Goal: Information Seeking & Learning: Learn about a topic

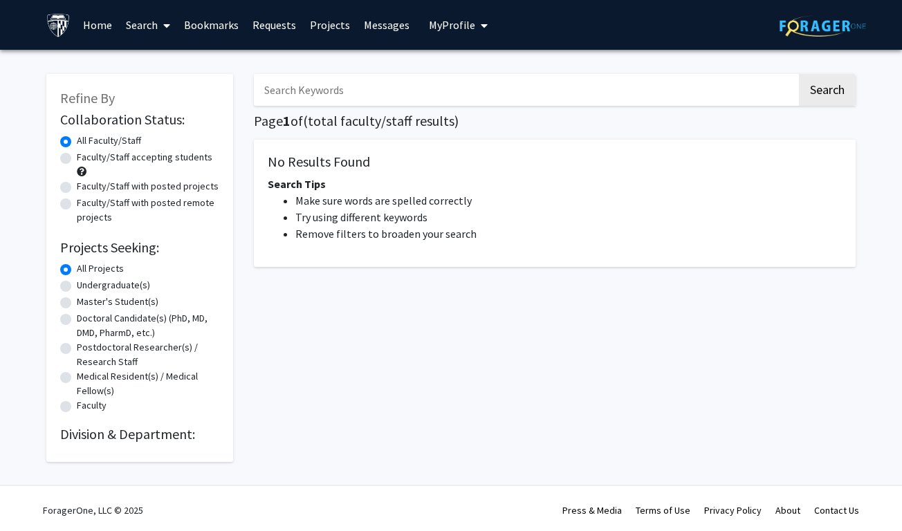
click at [457, 91] on input "Search Keywords" at bounding box center [525, 90] width 543 height 32
type input "[MEDICAL_DATA]"
click at [799, 74] on button "Search" at bounding box center [827, 90] width 57 height 32
click at [373, 97] on input "[MEDICAL_DATA]" at bounding box center [525, 90] width 543 height 32
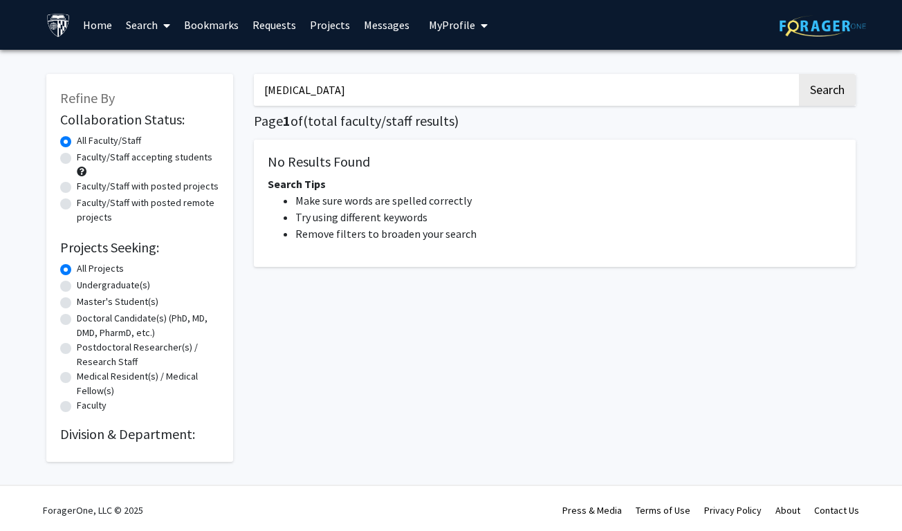
click at [799, 74] on button "Search" at bounding box center [827, 90] width 57 height 32
click at [406, 301] on nav "Page navigation" at bounding box center [555, 297] width 602 height 32
click at [129, 285] on label "Undergraduate(s)" at bounding box center [113, 285] width 73 height 15
click at [86, 285] on input "Undergraduate(s)" at bounding box center [81, 282] width 9 height 9
radio input "true"
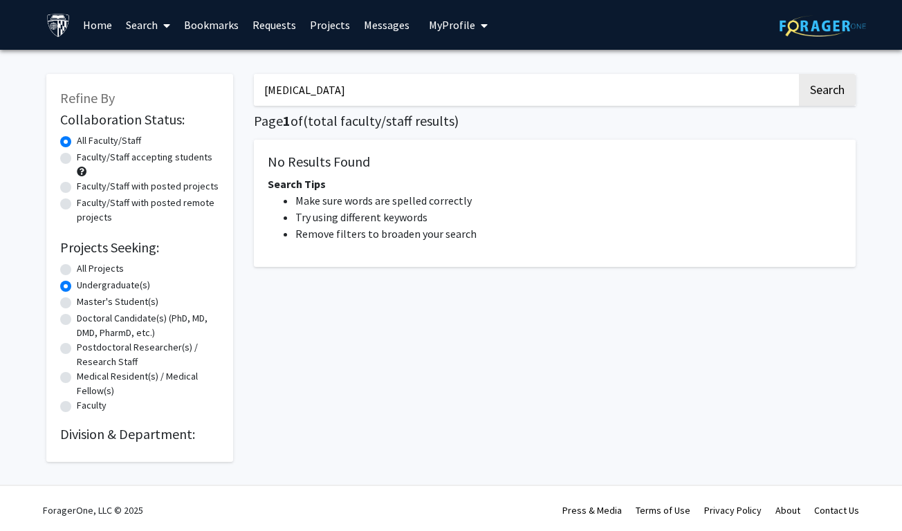
click at [126, 262] on div "All Projects" at bounding box center [139, 269] width 159 height 17
click at [110, 261] on label "All Projects" at bounding box center [100, 268] width 47 height 15
click at [86, 261] on input "All Projects" at bounding box center [81, 265] width 9 height 9
radio input "true"
click at [109, 265] on label "All Projects" at bounding box center [100, 268] width 47 height 15
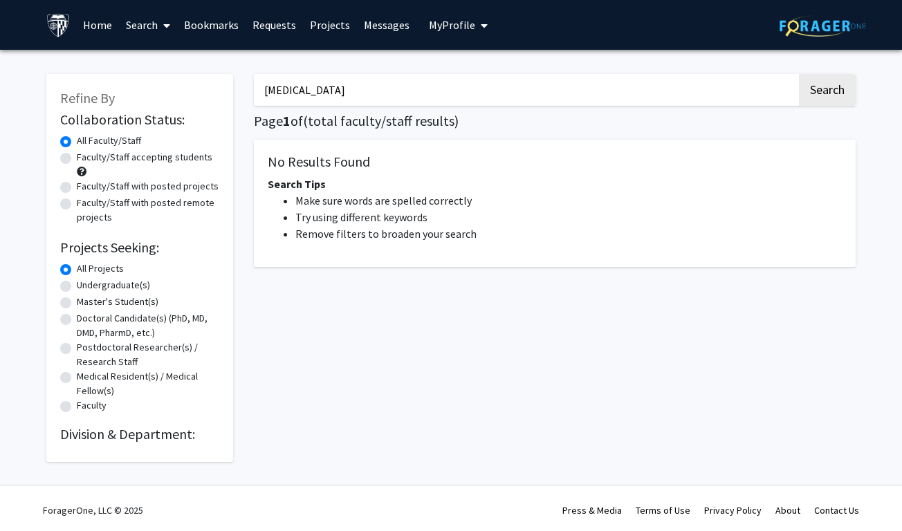
click at [86, 265] on input "All Projects" at bounding box center [81, 265] width 9 height 9
drag, startPoint x: 308, startPoint y: 92, endPoint x: 236, endPoint y: 86, distance: 72.1
click at [236, 86] on div "Refine By Collaboration Status: Collaboration Status All Faculty/Staff Collabor…" at bounding box center [451, 261] width 830 height 402
type input "oncology"
click at [799, 74] on button "Search" at bounding box center [827, 90] width 57 height 32
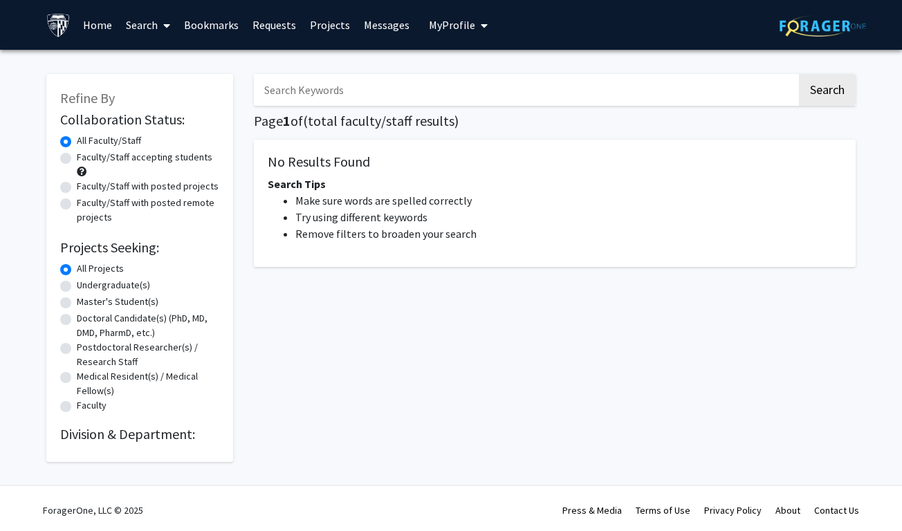
click at [321, 95] on input "Search Keywords" at bounding box center [525, 90] width 543 height 32
type input "[MEDICAL_DATA]"
click at [825, 90] on button "Search" at bounding box center [827, 90] width 57 height 32
click at [827, 91] on button "Search" at bounding box center [827, 90] width 57 height 32
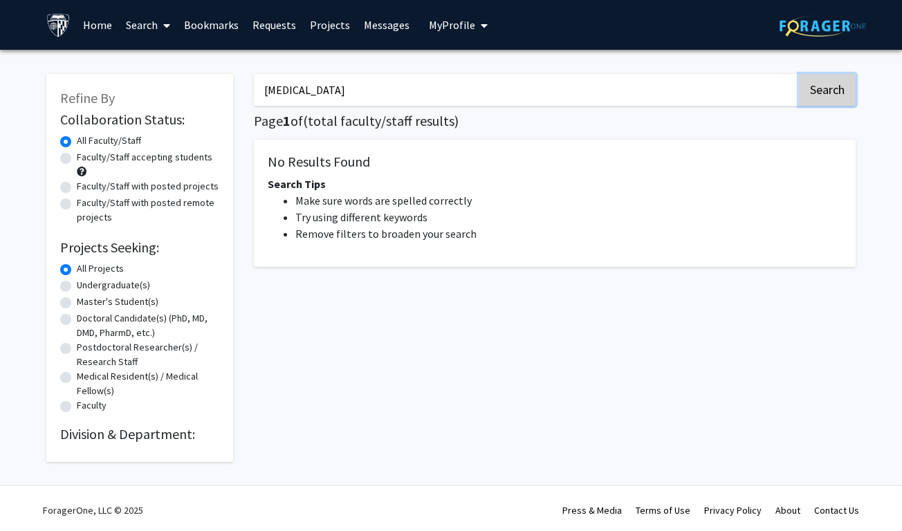
click at [827, 91] on button "Search" at bounding box center [827, 90] width 57 height 32
click at [145, 25] on link "Search" at bounding box center [148, 25] width 58 height 48
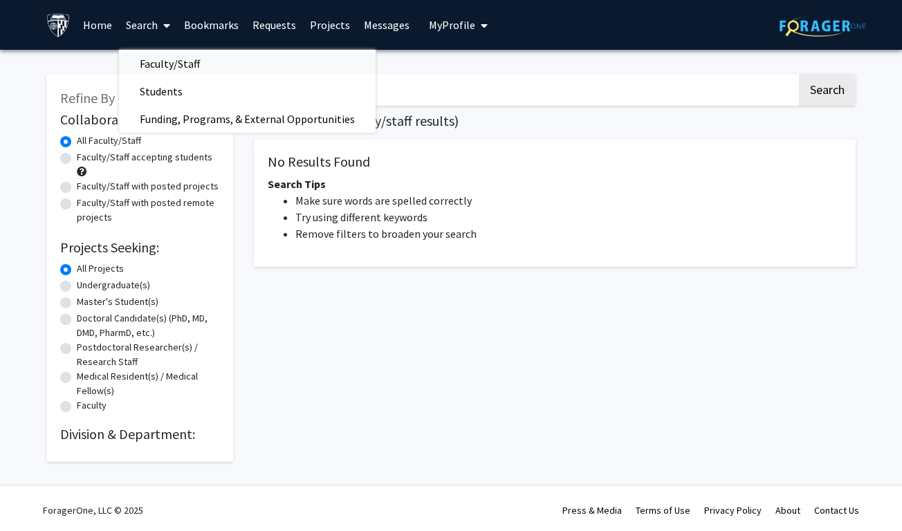
click at [170, 73] on span "Faculty/Staff" at bounding box center [170, 64] width 102 height 28
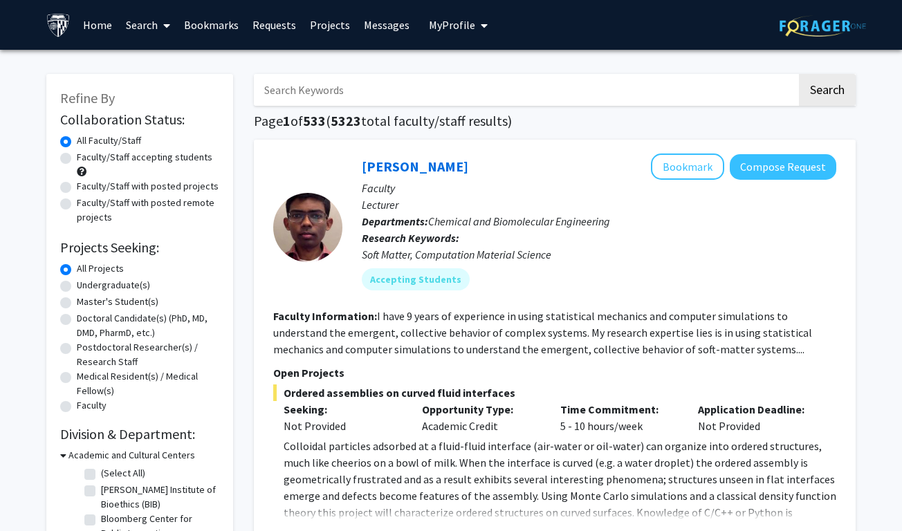
click at [338, 83] on input "Search Keywords" at bounding box center [525, 90] width 543 height 32
type input "[MEDICAL_DATA]"
click at [799, 74] on button "Search" at bounding box center [827, 90] width 57 height 32
